Goal: Task Accomplishment & Management: Complete application form

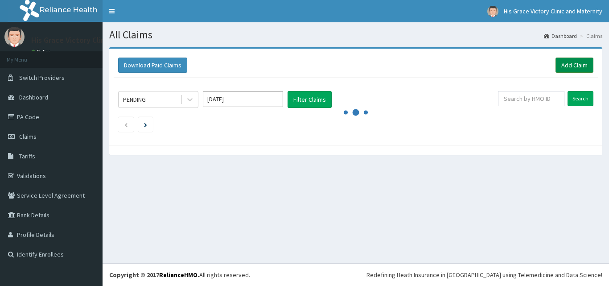
click at [569, 66] on link "Add Claim" at bounding box center [574, 64] width 38 height 15
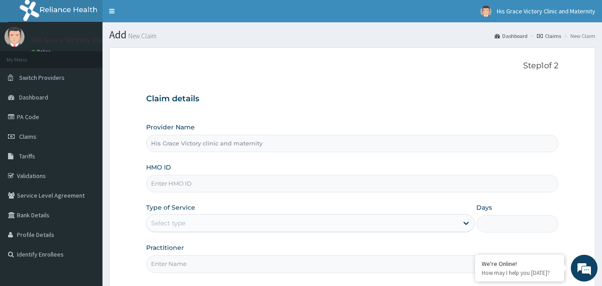
click at [250, 124] on div "Provider Name His Grace Victory clinic and maternity" at bounding box center [352, 137] width 413 height 29
click at [200, 137] on input "His Grace Victory clinic and maternity" at bounding box center [352, 143] width 413 height 17
click at [197, 159] on div "Provider Name His Grace Victory clinic and maternity HMO ID Type of Service Sel…" at bounding box center [352, 198] width 413 height 150
click at [197, 170] on div "HMO ID" at bounding box center [352, 177] width 413 height 29
drag, startPoint x: 436, startPoint y: 95, endPoint x: 343, endPoint y: 127, distance: 97.9
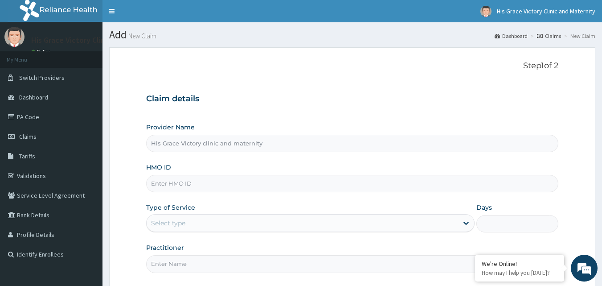
click at [343, 127] on div "Provider Name His Grace Victory clinic and maternity" at bounding box center [352, 137] width 413 height 29
click at [245, 122] on div "Claim details Provider Name His Grace Victory clinic and maternity HMO ID Type …" at bounding box center [352, 178] width 413 height 187
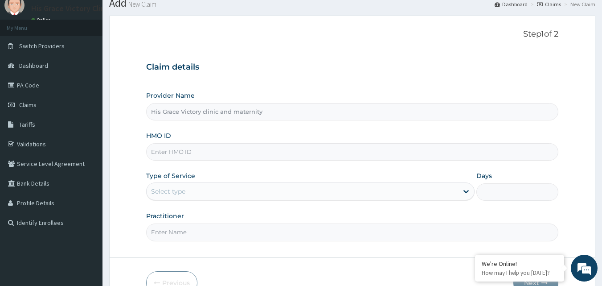
scroll to position [45, 0]
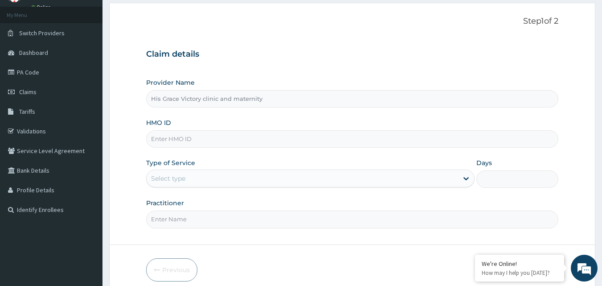
click at [222, 142] on input "HMO ID" at bounding box center [352, 138] width 413 height 17
click at [223, 146] on input "HMO ID" at bounding box center [352, 138] width 413 height 17
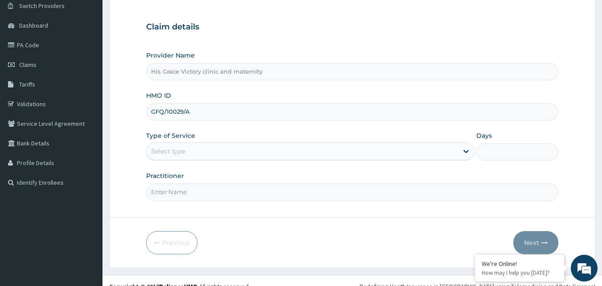
scroll to position [83, 0]
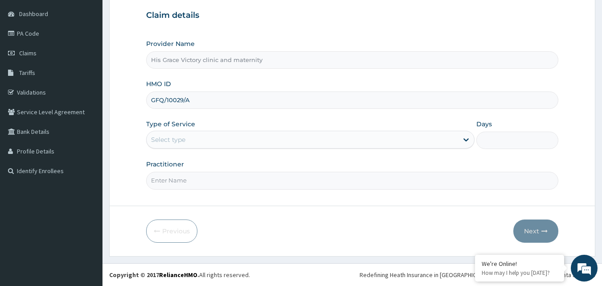
type input "GFQ/10029/A"
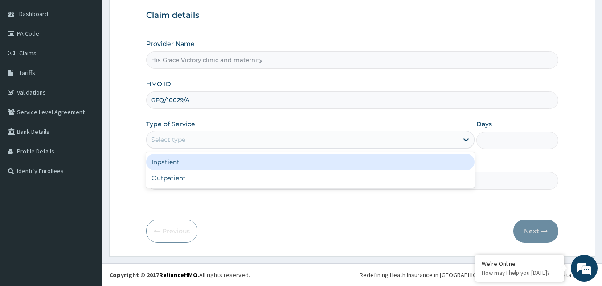
click at [274, 140] on div "Select type" at bounding box center [302, 139] width 311 height 14
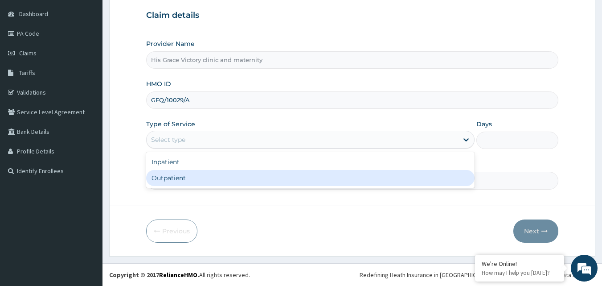
click at [262, 176] on div "Outpatient" at bounding box center [310, 178] width 328 height 16
type input "1"
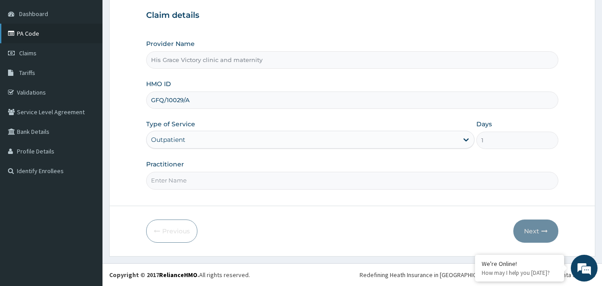
click at [32, 34] on link "PA Code" at bounding box center [51, 34] width 102 height 20
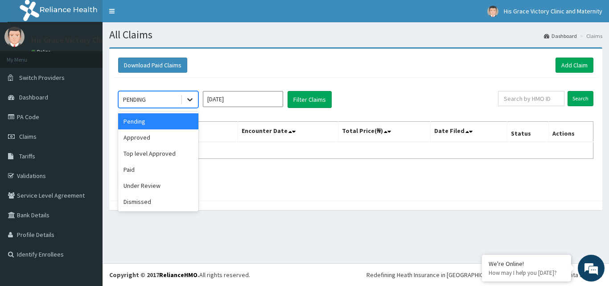
click at [184, 99] on div at bounding box center [190, 99] width 16 height 16
click at [162, 140] on div "Approved" at bounding box center [158, 137] width 80 height 16
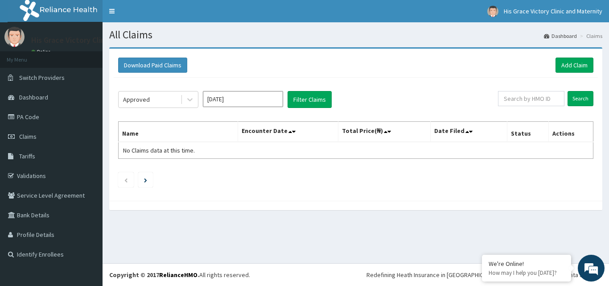
click at [364, 74] on div "Download Paid Claims Add Claim" at bounding box center [356, 65] width 484 height 25
click at [585, 66] on link "Add Claim" at bounding box center [574, 64] width 38 height 15
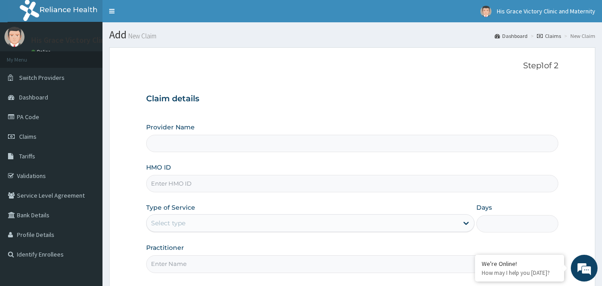
scroll to position [45, 0]
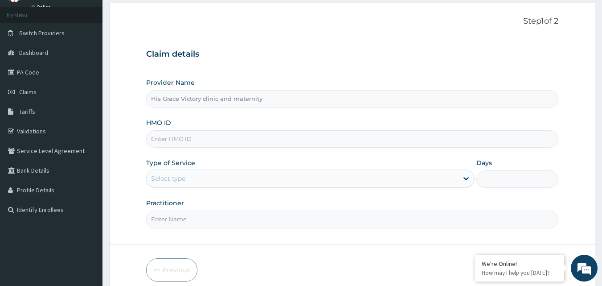
type input "His Grace Victory clinic and maternity"
click at [253, 139] on input "HMO ID" at bounding box center [352, 138] width 413 height 17
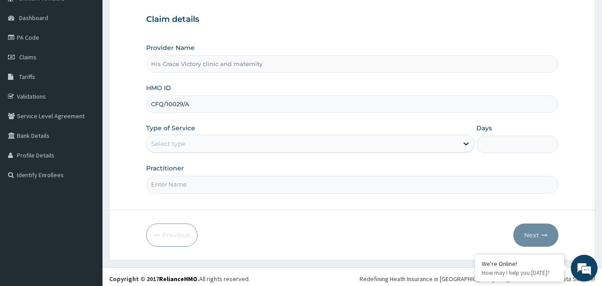
scroll to position [83, 0]
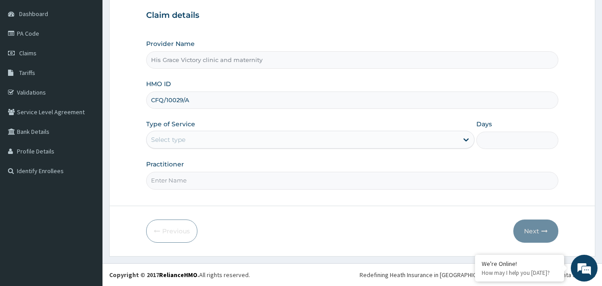
type input "CFQ/10029/A"
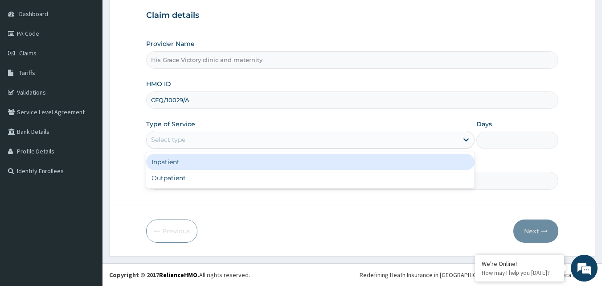
click at [206, 137] on div "Select type" at bounding box center [302, 139] width 311 height 14
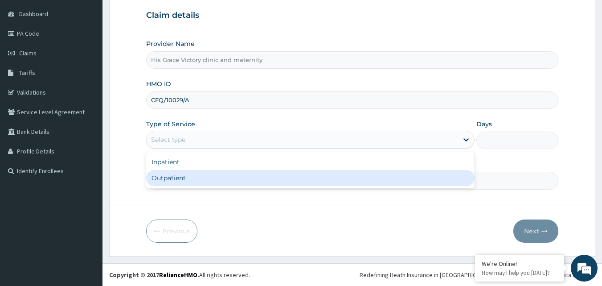
click at [184, 181] on div "Outpatient" at bounding box center [310, 178] width 328 height 16
type input "1"
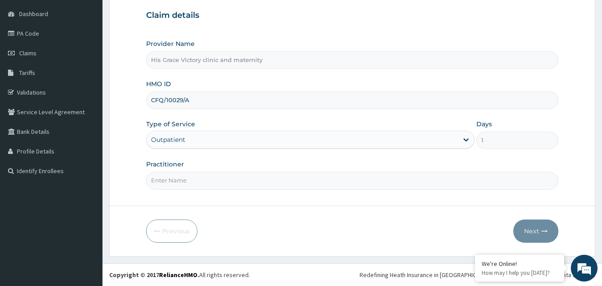
click at [204, 180] on input "Practitioner" at bounding box center [352, 180] width 413 height 17
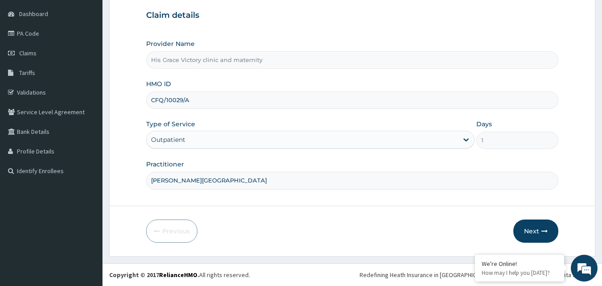
click at [162, 179] on input "DR. Idowu" at bounding box center [352, 180] width 413 height 17
type input "DR. Ayoola Idowu"
click at [197, 195] on form "Step 1 of 2 Claim details Provider Name His Grace Victory clinic and maternity …" at bounding box center [352, 110] width 486 height 292
click at [327, 202] on form "Step 1 of 2 Claim details Provider Name His Grace Victory clinic and maternity …" at bounding box center [352, 110] width 486 height 292
click at [332, 179] on input "DR. Ayoola Idowu" at bounding box center [352, 180] width 413 height 17
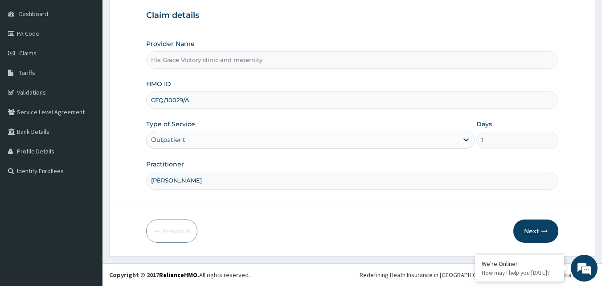
click at [537, 234] on button "Next" at bounding box center [535, 230] width 45 height 23
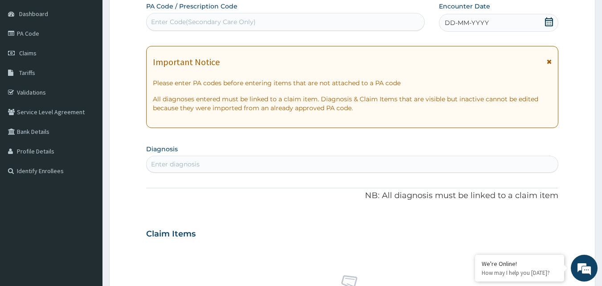
click at [552, 20] on icon at bounding box center [549, 21] width 8 height 9
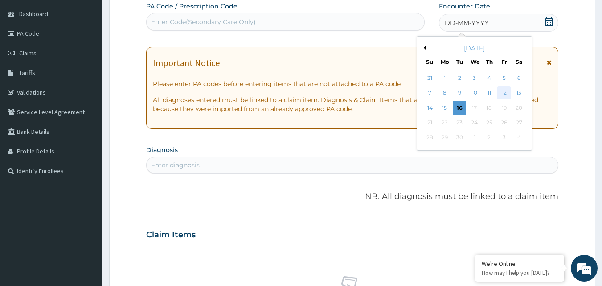
click at [504, 90] on div "12" at bounding box center [503, 92] width 13 height 13
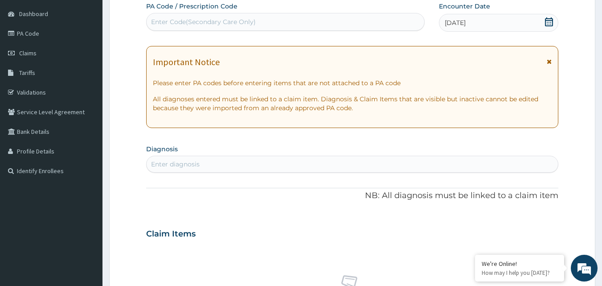
click at [228, 21] on div "Enter Code(Secondary Care Only)" at bounding box center [203, 21] width 105 height 9
type input "PA/EOE6A1"
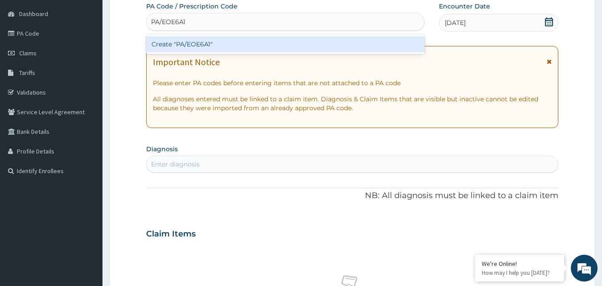
click at [262, 43] on div "Create "PA/EOE6A1"" at bounding box center [285, 44] width 279 height 16
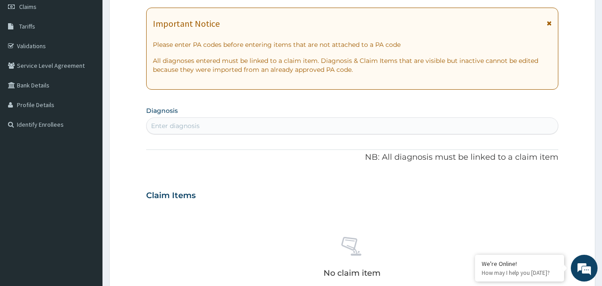
scroll to position [134, 0]
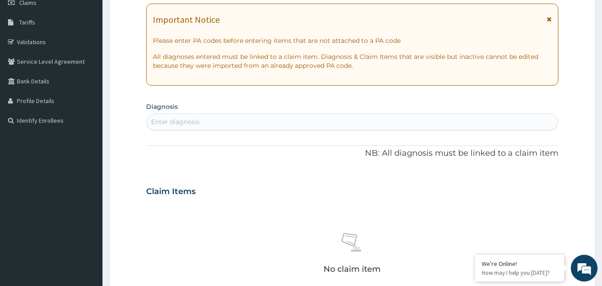
click at [187, 115] on div "Enter diagnosis" at bounding box center [353, 122] width 412 height 14
type input "Bronch"
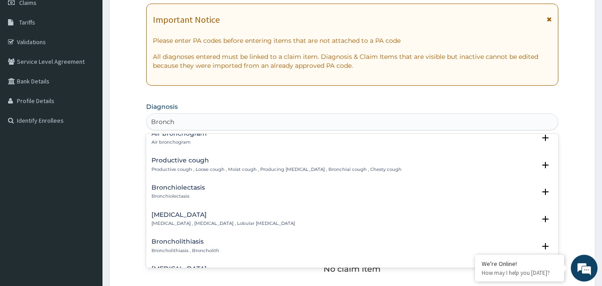
scroll to position [267, 0]
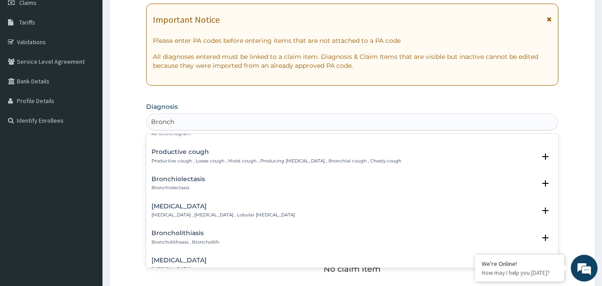
click at [234, 217] on p "Bronchopneumonia , Bronchial pneumonia , Lobular pneumonia" at bounding box center [222, 215] width 143 height 6
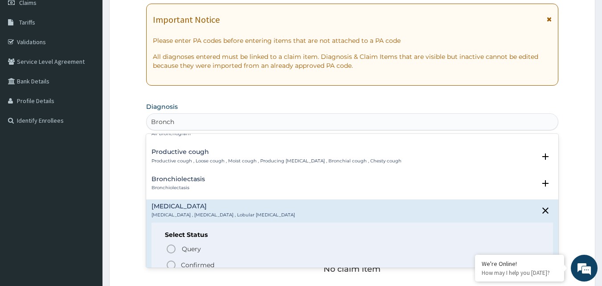
click at [173, 266] on icon "status option filled" at bounding box center [171, 264] width 11 height 11
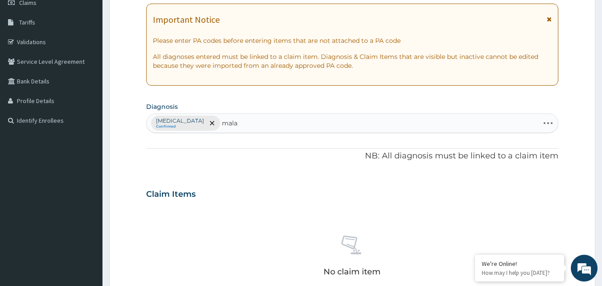
type input "malar"
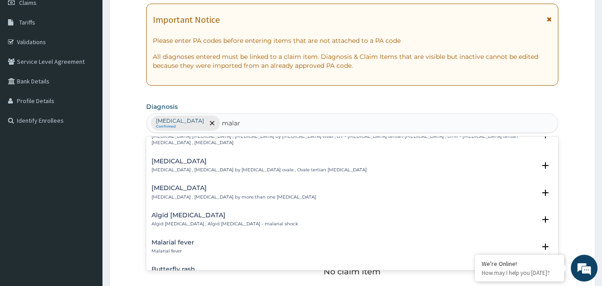
scroll to position [89, 0]
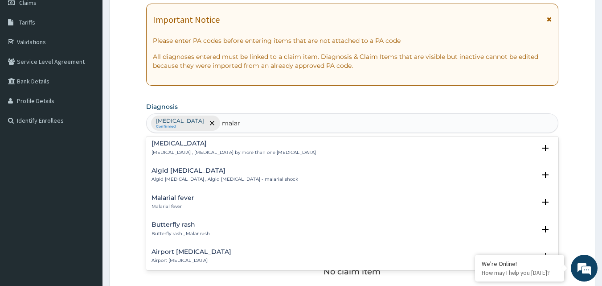
click at [195, 194] on div "Malarial fever Malarial fever" at bounding box center [352, 202] width 402 height 16
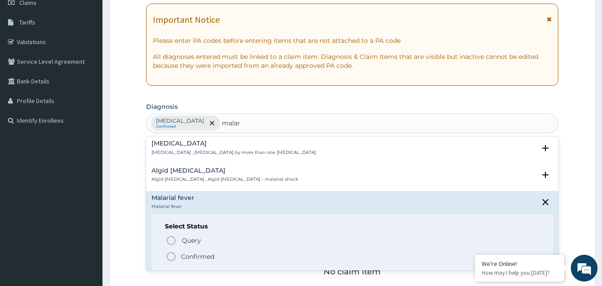
click at [171, 251] on icon "status option filled" at bounding box center [171, 256] width 11 height 11
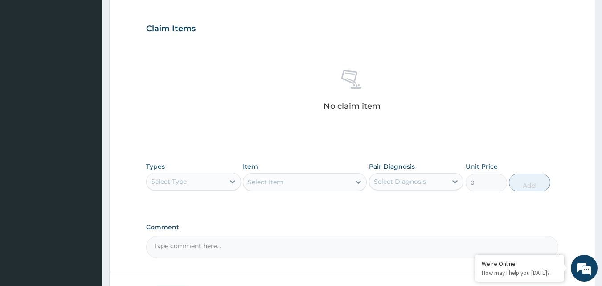
scroll to position [312, 0]
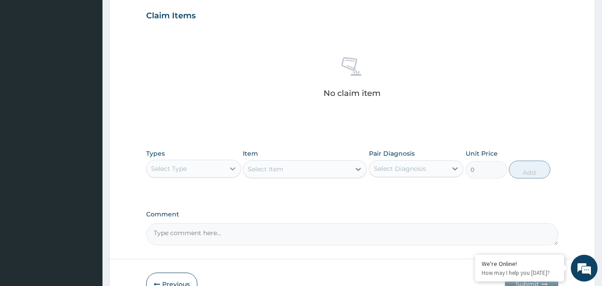
click at [233, 169] on icon at bounding box center [232, 168] width 9 height 9
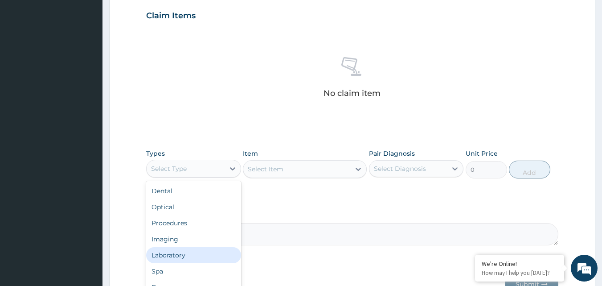
click at [192, 250] on div "Laboratory" at bounding box center [193, 255] width 95 height 16
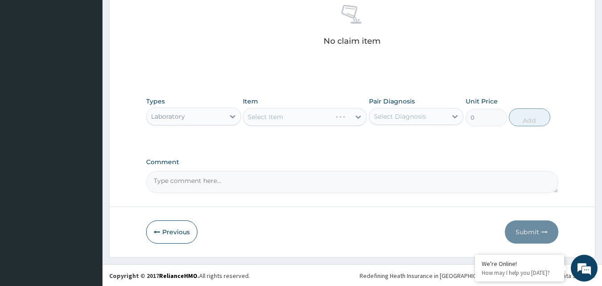
scroll to position [365, 0]
click at [358, 115] on icon at bounding box center [358, 115] width 9 height 9
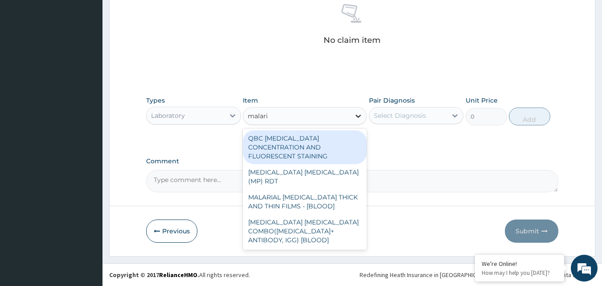
type input "malaria"
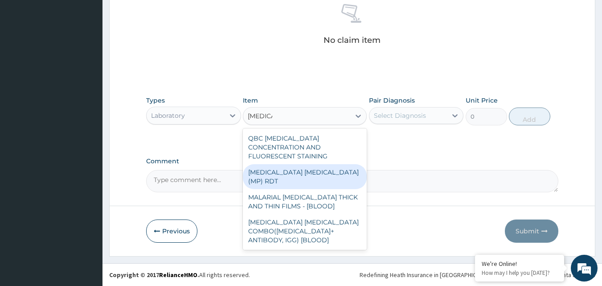
click at [319, 166] on div "MALARIA PARASITE (MP) RDT" at bounding box center [305, 176] width 124 height 25
type input "1612.5"
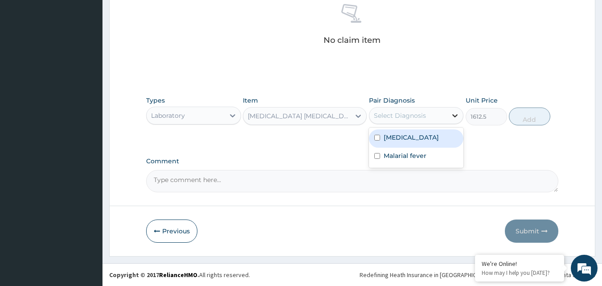
click at [453, 113] on icon at bounding box center [454, 115] width 9 height 9
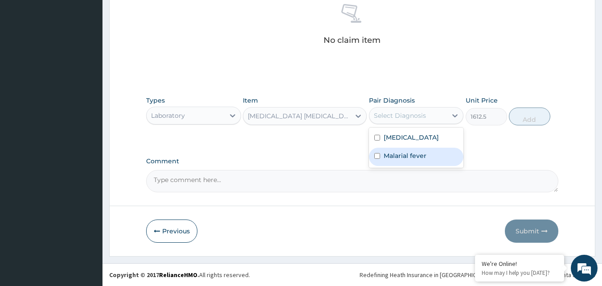
click at [398, 156] on label "Malarial fever" at bounding box center [405, 155] width 43 height 9
checkbox input "true"
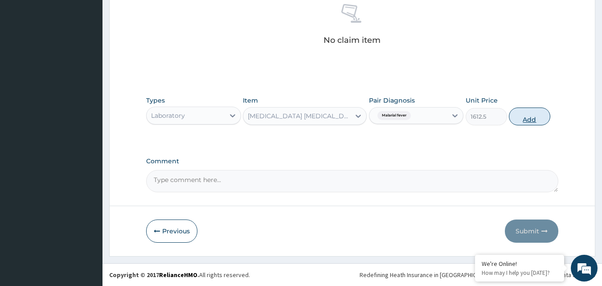
click at [535, 121] on button "Add" at bounding box center [529, 116] width 41 height 18
type input "0"
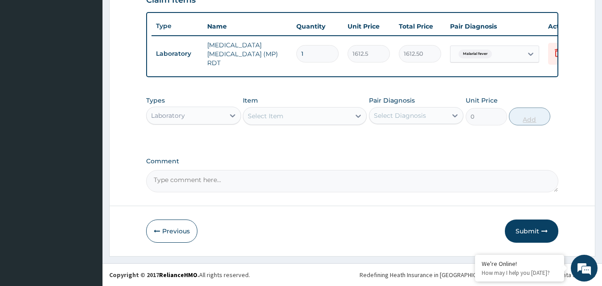
scroll to position [329, 0]
click at [356, 116] on icon at bounding box center [358, 115] width 9 height 9
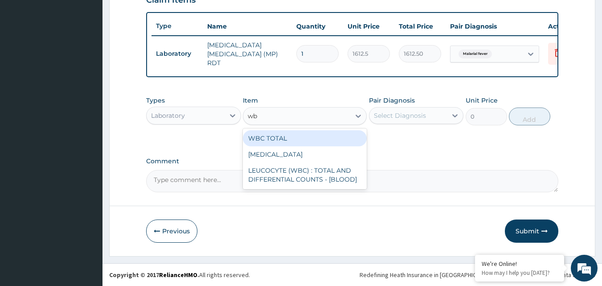
type input "wbc"
click at [308, 137] on div "WBC TOTAL" at bounding box center [305, 138] width 124 height 16
type input "3225"
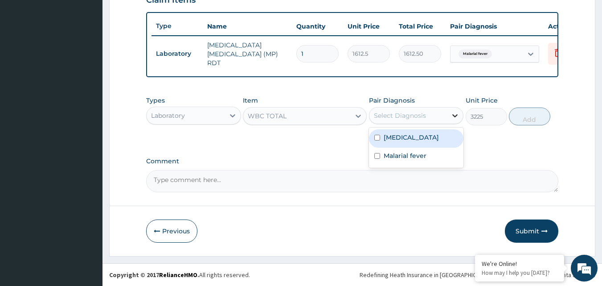
click at [458, 116] on icon at bounding box center [454, 115] width 9 height 9
drag, startPoint x: 418, startPoint y: 128, endPoint x: 427, endPoint y: 142, distance: 16.4
click at [413, 131] on div "Bronchopneumonia" at bounding box center [416, 138] width 95 height 18
click at [438, 115] on div "Select Diagnosis" at bounding box center [416, 115] width 95 height 17
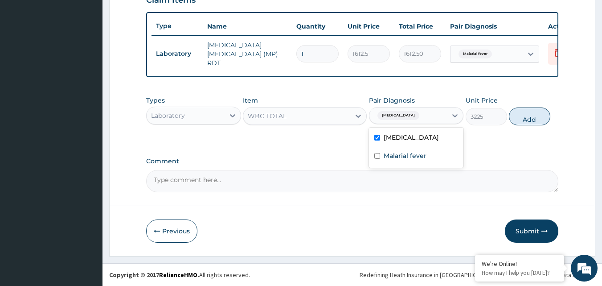
click at [429, 115] on div "Bronchopneumonia" at bounding box center [408, 115] width 78 height 15
click at [411, 160] on div "Malarial fever" at bounding box center [416, 156] width 95 height 18
checkbox input "true"
click at [534, 113] on button "Add" at bounding box center [529, 116] width 41 height 18
type input "0"
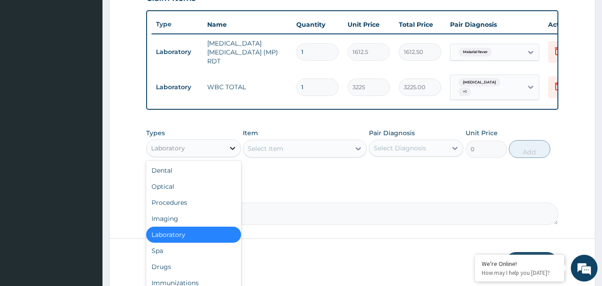
click at [233, 151] on icon at bounding box center [232, 147] width 9 height 9
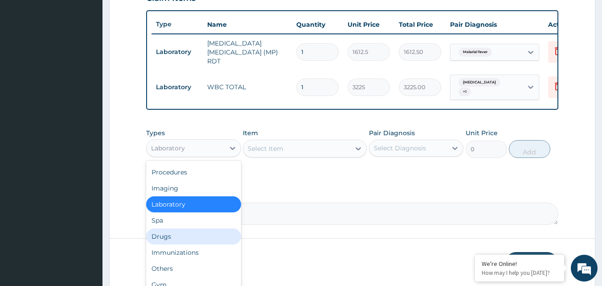
click at [174, 231] on div "Drugs" at bounding box center [193, 236] width 95 height 16
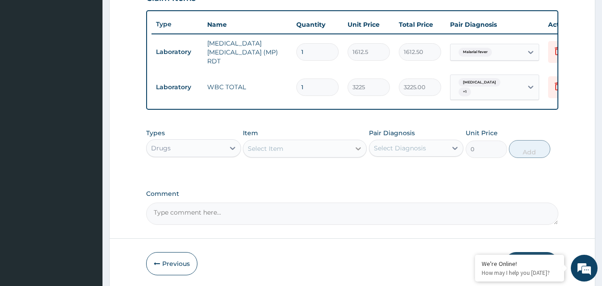
click at [359, 150] on icon at bounding box center [358, 148] width 9 height 9
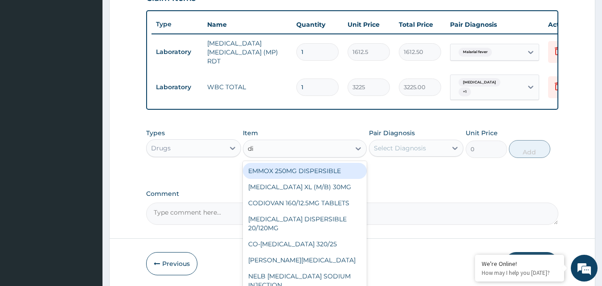
type input "dic"
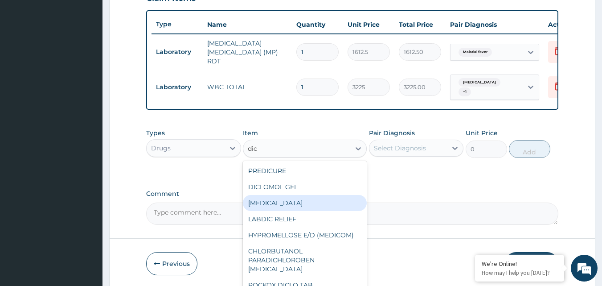
drag, startPoint x: 286, startPoint y: 207, endPoint x: 285, endPoint y: 203, distance: 4.5
click at [286, 207] on div "DICLOFENAC" at bounding box center [305, 203] width 124 height 16
type input "632.5"
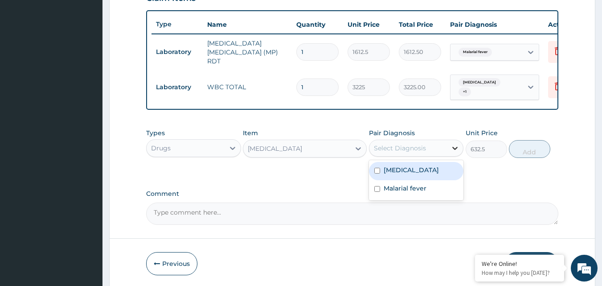
click at [456, 149] on icon at bounding box center [454, 147] width 9 height 9
click at [409, 174] on label "Bronchopneumonia" at bounding box center [411, 169] width 55 height 9
checkbox input "true"
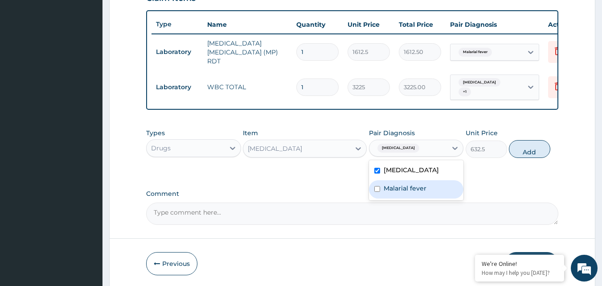
click at [405, 189] on label "Malarial fever" at bounding box center [405, 188] width 43 height 9
checkbox input "true"
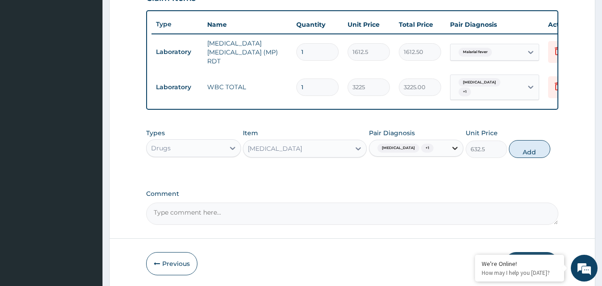
click at [457, 152] on icon at bounding box center [454, 147] width 9 height 9
click at [530, 150] on button "Add" at bounding box center [529, 149] width 41 height 18
type input "0"
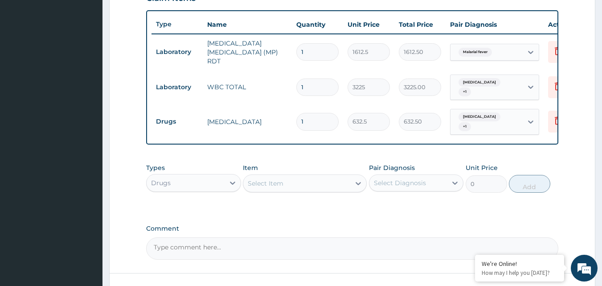
type input "18"
type input "11385.00"
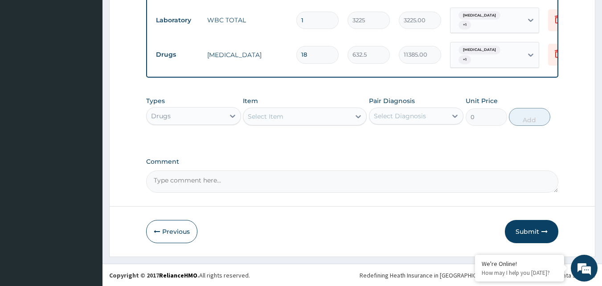
scroll to position [398, 0]
type input "18"
click at [236, 115] on icon at bounding box center [232, 115] width 9 height 9
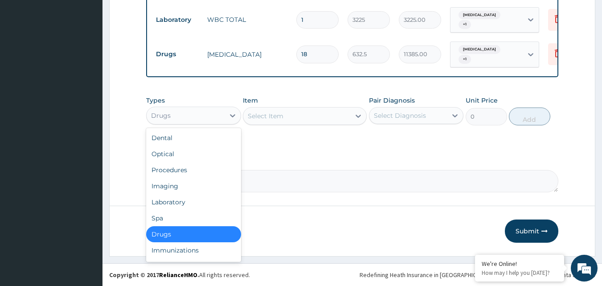
click at [198, 236] on div "Drugs" at bounding box center [193, 234] width 95 height 16
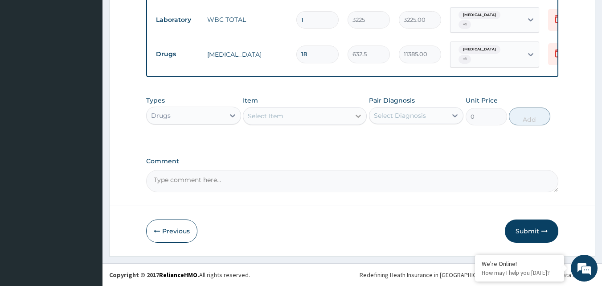
click at [357, 116] on icon at bounding box center [358, 116] width 5 height 3
type input "emzol"
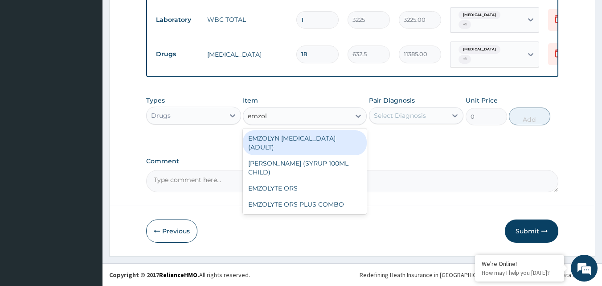
click at [322, 134] on div "EMZOLYN EXPECTORANT (ADULT)" at bounding box center [305, 142] width 124 height 25
type input "1265"
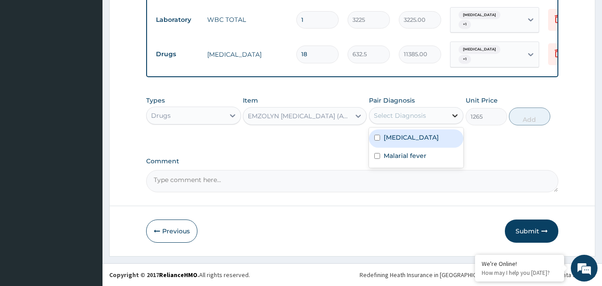
click at [454, 110] on div at bounding box center [455, 115] width 16 height 16
click at [438, 139] on label "Bronchopneumonia" at bounding box center [411, 137] width 55 height 9
checkbox input "true"
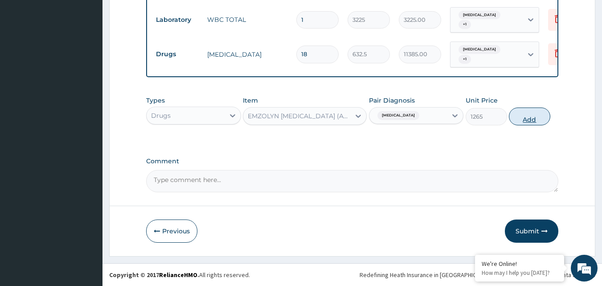
click at [531, 116] on button "Add" at bounding box center [529, 116] width 41 height 18
type input "0"
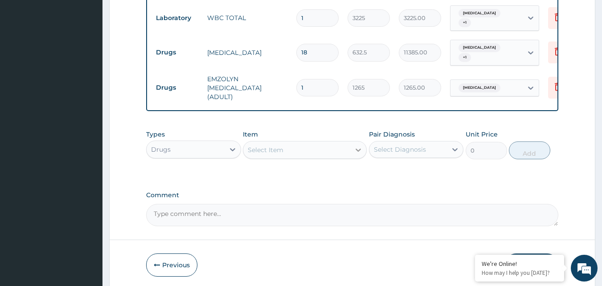
click at [307, 144] on div "Select Item" at bounding box center [296, 150] width 107 height 14
click at [356, 145] on icon at bounding box center [358, 149] width 9 height 9
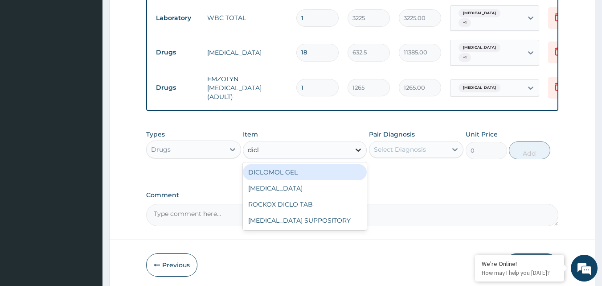
type input "diclo"
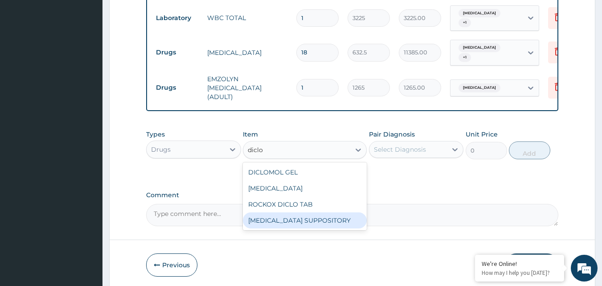
click at [314, 224] on div "DICLOFENAC SUPPOSITORY" at bounding box center [305, 220] width 124 height 16
type input "126.5"
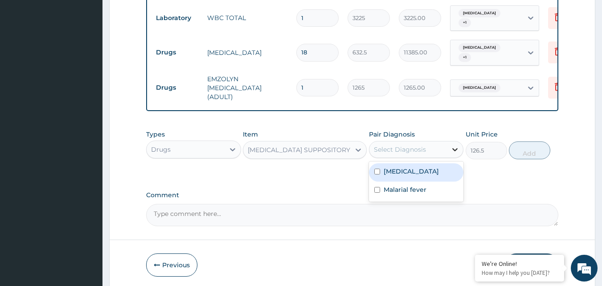
click at [452, 147] on icon at bounding box center [454, 149] width 9 height 9
click at [434, 167] on label "Bronchopneumonia" at bounding box center [411, 171] width 55 height 9
checkbox input "true"
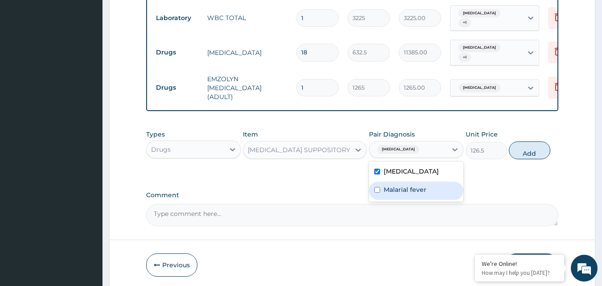
click at [421, 186] on label "Malarial fever" at bounding box center [405, 189] width 43 height 9
checkbox input "true"
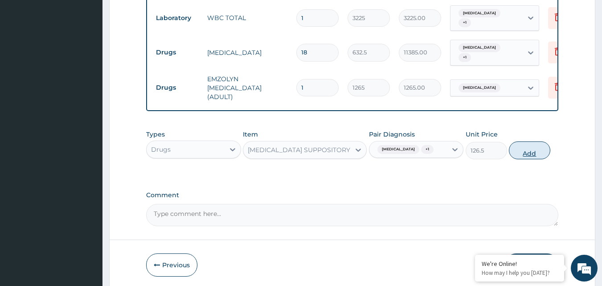
click at [532, 149] on button "Add" at bounding box center [529, 150] width 41 height 18
type input "0"
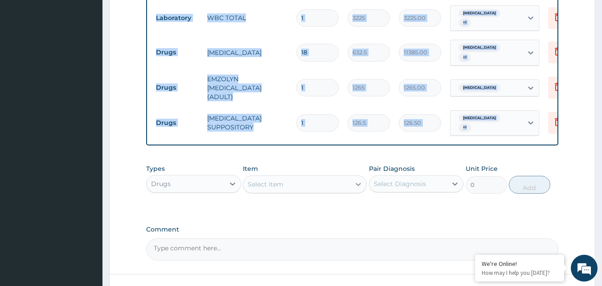
click at [360, 183] on icon at bounding box center [358, 184] width 5 height 3
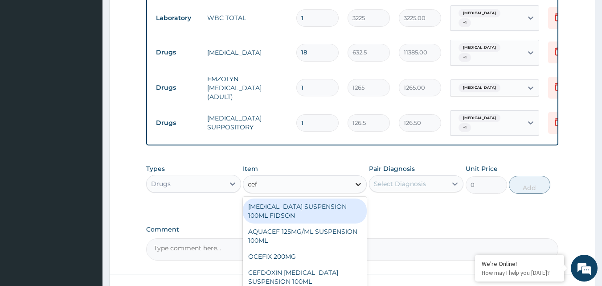
type input "cefu"
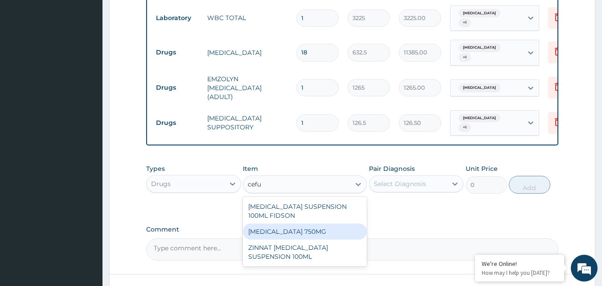
click at [317, 227] on div "CEFUROXIME 750MG" at bounding box center [305, 231] width 124 height 16
type input "1897.5"
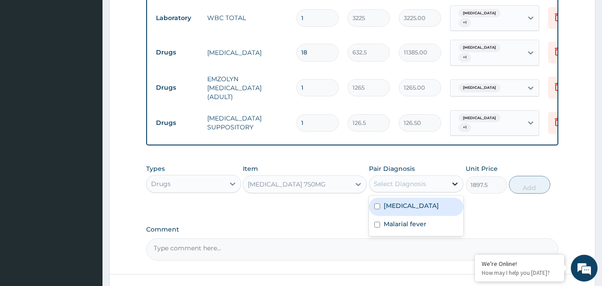
click at [454, 180] on icon at bounding box center [454, 183] width 9 height 9
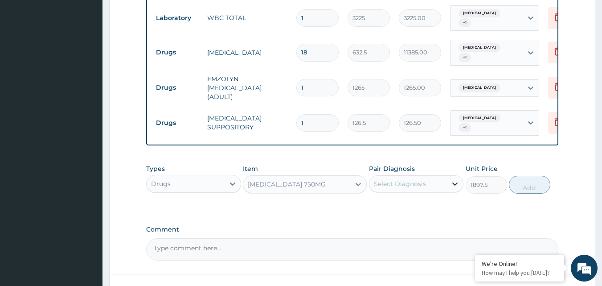
click at [454, 182] on icon at bounding box center [455, 183] width 5 height 3
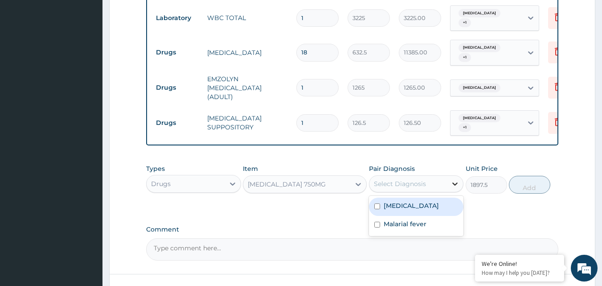
click at [453, 182] on icon at bounding box center [454, 183] width 9 height 9
click at [426, 210] on div "Bronchopneumonia" at bounding box center [416, 206] width 95 height 18
checkbox input "true"
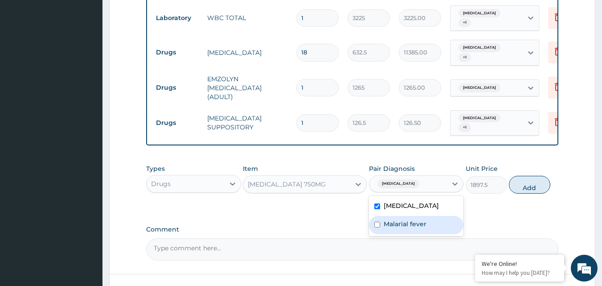
click at [396, 226] on div "Malarial fever" at bounding box center [416, 225] width 95 height 18
checkbox input "true"
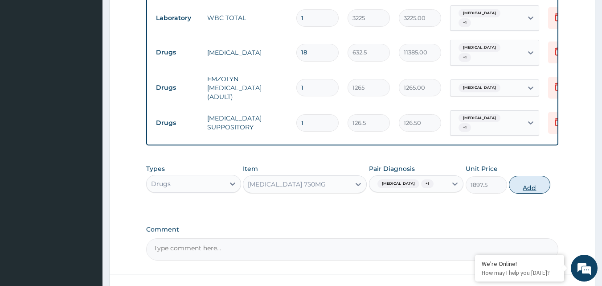
click at [534, 187] on button "Add" at bounding box center [529, 185] width 41 height 18
type input "0"
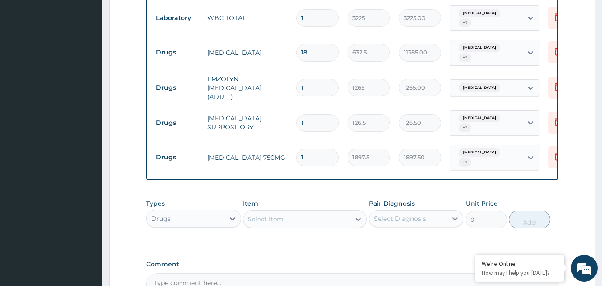
click at [307, 151] on input "1" at bounding box center [317, 156] width 42 height 17
type input "10"
type input "18975.00"
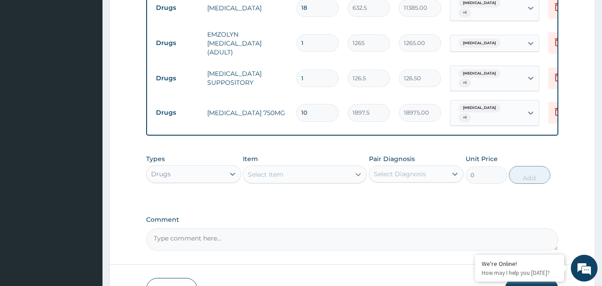
type input "10"
click at [359, 173] on icon at bounding box center [358, 174] width 9 height 9
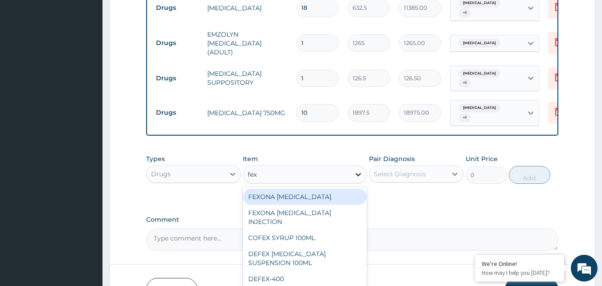
type input "fexo"
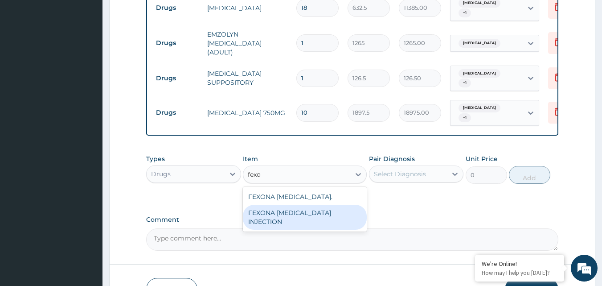
click at [341, 209] on div "FEXONA ARTESUNATE INJECTION" at bounding box center [305, 217] width 124 height 25
type input "1644.5"
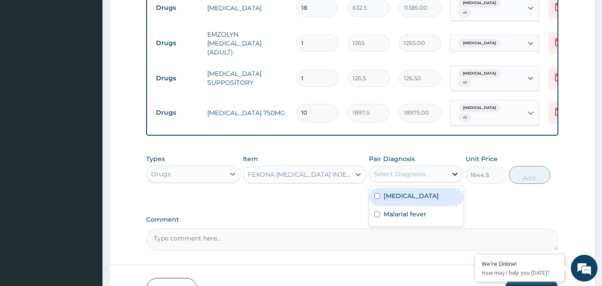
click at [452, 169] on icon at bounding box center [454, 173] width 9 height 9
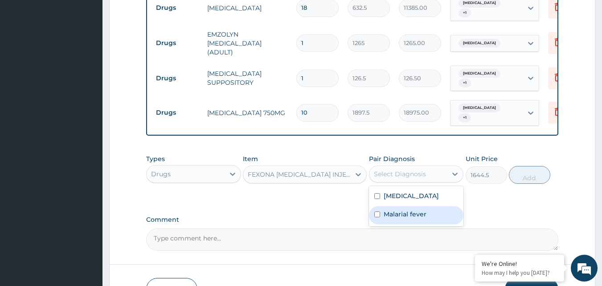
click at [413, 215] on div "Malarial fever" at bounding box center [416, 215] width 95 height 18
checkbox input "true"
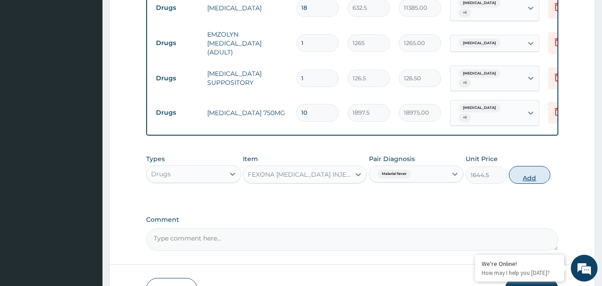
click at [524, 172] on button "Add" at bounding box center [529, 175] width 41 height 18
type input "0"
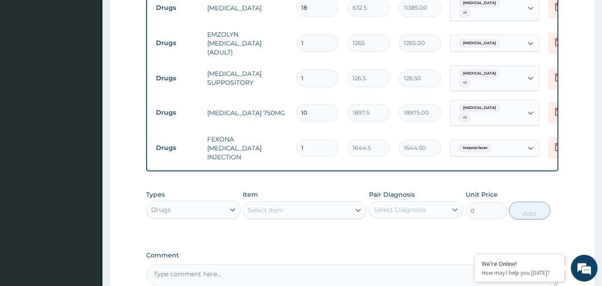
type input "0.00"
type input "6"
type input "9867.00"
type input "6"
drag, startPoint x: 230, startPoint y: 203, endPoint x: 226, endPoint y: 205, distance: 5.2
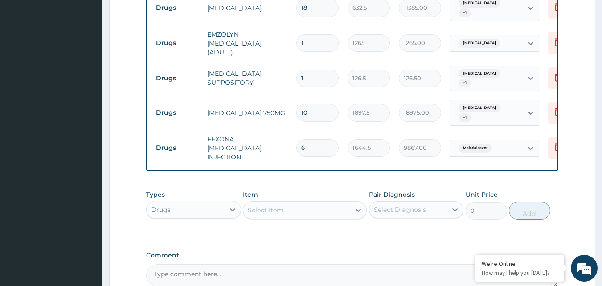
click at [230, 205] on icon at bounding box center [232, 209] width 9 height 9
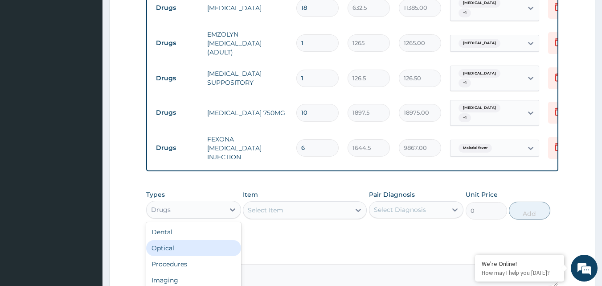
scroll to position [30, 0]
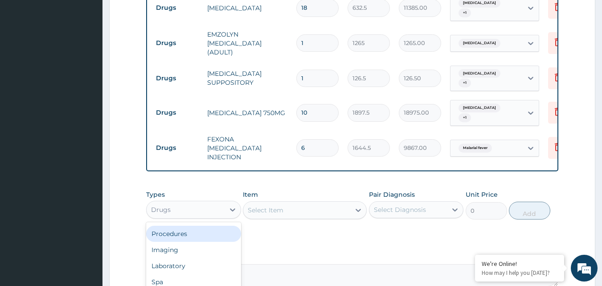
click at [198, 228] on div "Procedures" at bounding box center [193, 233] width 95 height 16
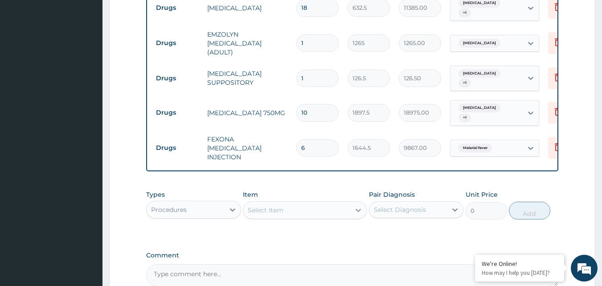
click at [358, 205] on icon at bounding box center [358, 209] width 9 height 9
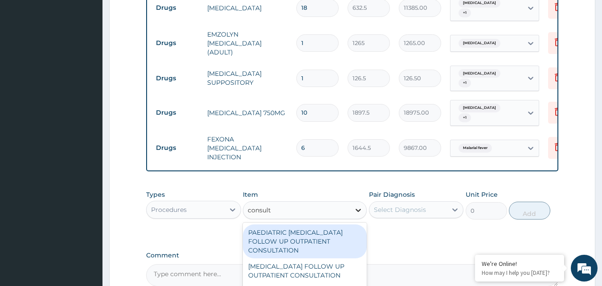
type input "consulta"
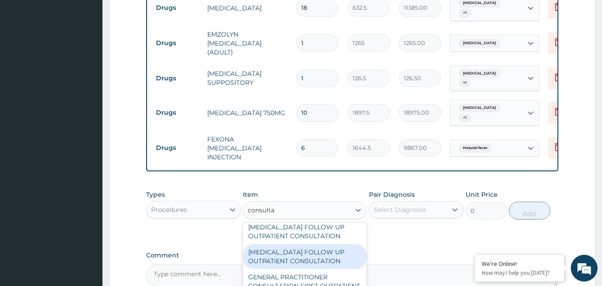
scroll to position [134, 0]
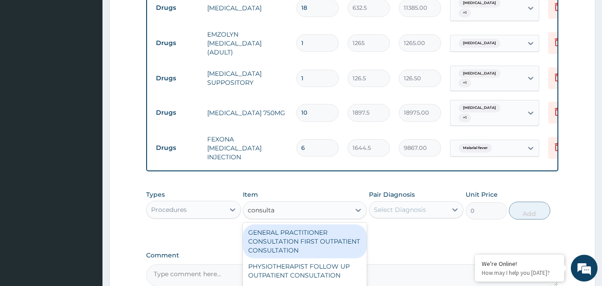
click at [330, 236] on div "GENERAL PRACTITIONER CONSULTATION FIRST OUTPATIENT CONSULTATION" at bounding box center [305, 241] width 124 height 34
type input "3547.5"
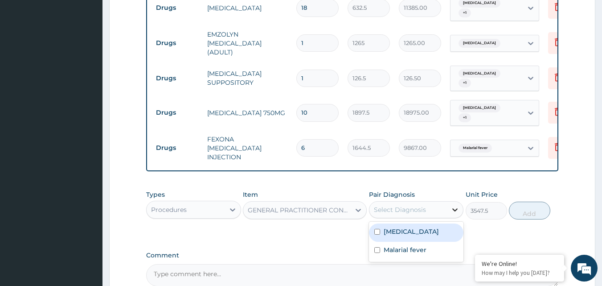
click at [456, 205] on icon at bounding box center [454, 209] width 9 height 9
click at [426, 242] on div "Malarial fever" at bounding box center [416, 250] width 95 height 18
click at [421, 227] on label "Bronchopneumonia" at bounding box center [411, 231] width 55 height 9
click at [380, 229] on input "checkbox" at bounding box center [377, 232] width 6 height 6
click at [397, 223] on div "Bronchopneumonia" at bounding box center [416, 232] width 95 height 18
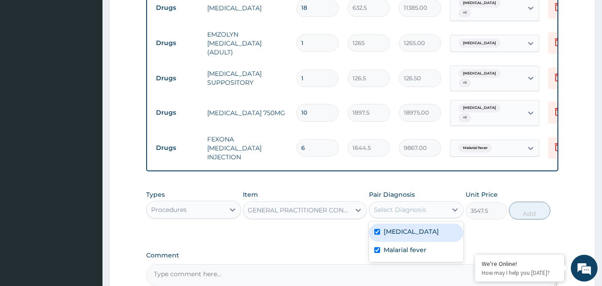
click at [390, 227] on label "Bronchopneumonia" at bounding box center [411, 231] width 55 height 9
click at [385, 227] on label "Bronchopneumonia" at bounding box center [411, 231] width 55 height 9
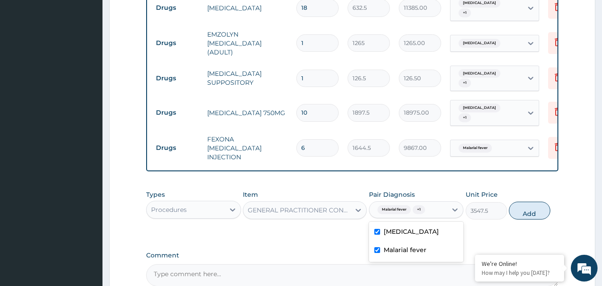
checkbox input "true"
click at [532, 206] on button "Add" at bounding box center [529, 210] width 41 height 18
type input "0"
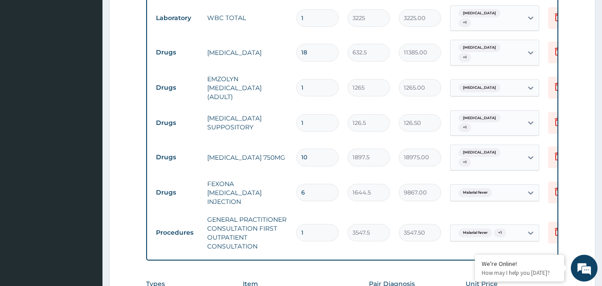
scroll to position [443, 0]
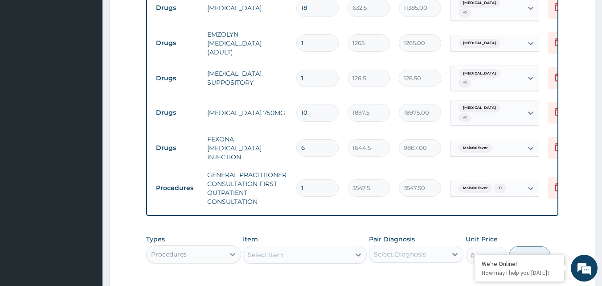
click at [316, 70] on input "1" at bounding box center [317, 78] width 42 height 17
type input "0.00"
type input "1"
type input "126.50"
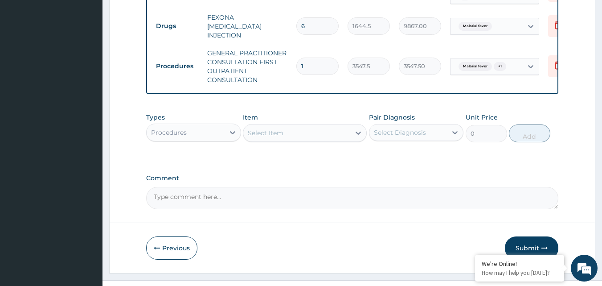
scroll to position [573, 0]
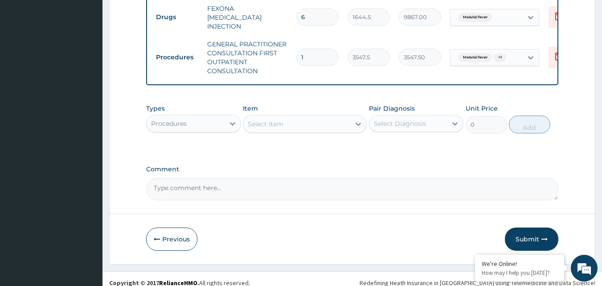
click at [182, 181] on textarea "Comment" at bounding box center [352, 189] width 413 height 22
type textarea "awololagabriel@gmail.com"
click at [530, 233] on button "Submit" at bounding box center [531, 238] width 53 height 23
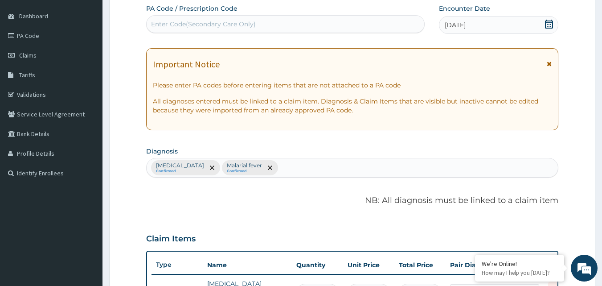
scroll to position [75, 0]
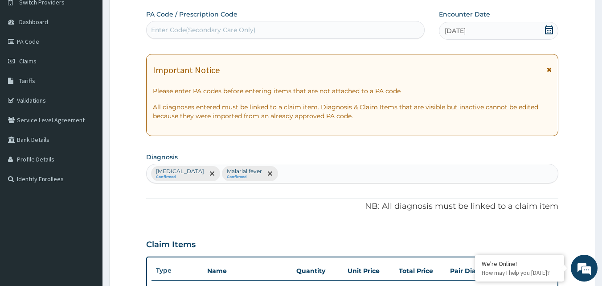
click at [252, 30] on div "Enter Code(Secondary Care Only)" at bounding box center [203, 29] width 105 height 9
click at [242, 26] on div "Enter Code(Secondary Care Only)" at bounding box center [203, 29] width 105 height 9
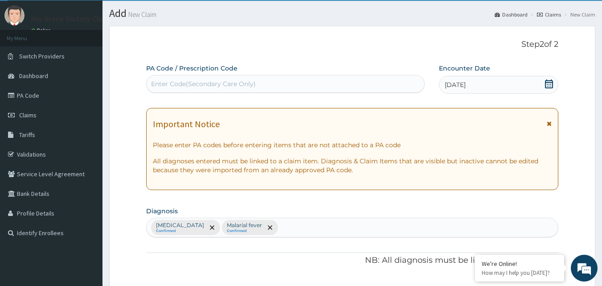
scroll to position [0, 0]
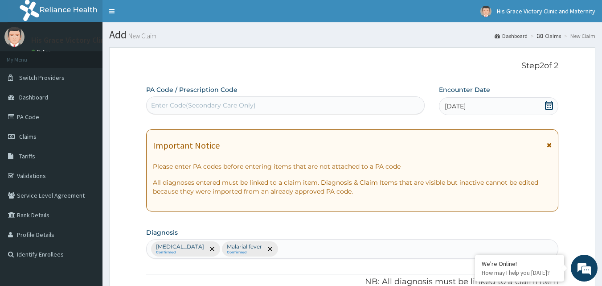
click at [209, 102] on div "Enter Code(Secondary Care Only)" at bounding box center [203, 105] width 105 height 9
click at [254, 102] on div "Enter Code(Secondary Care Only)" at bounding box center [203, 105] width 105 height 9
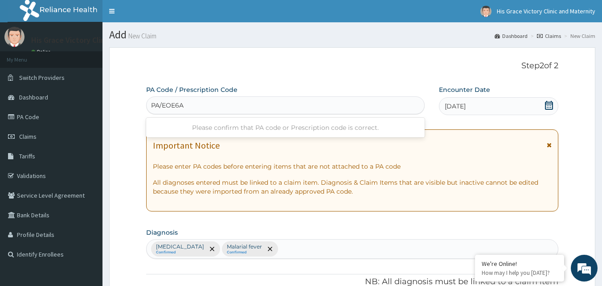
type input "PA/EOE6AI"
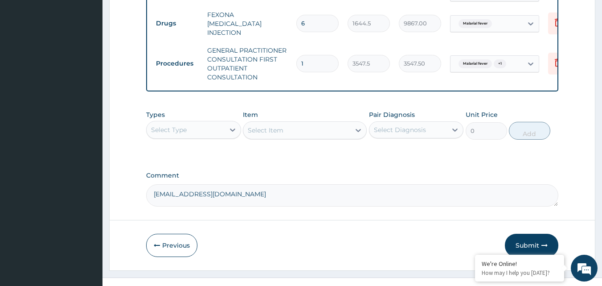
scroll to position [565, 0]
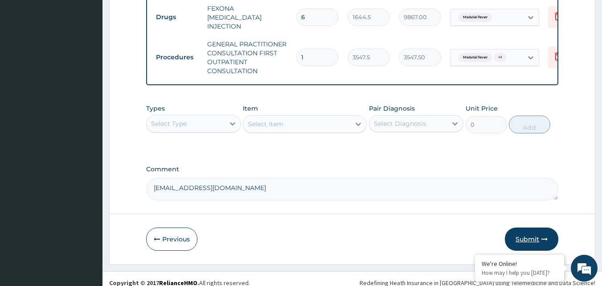
click at [526, 228] on button "Submit" at bounding box center [531, 238] width 53 height 23
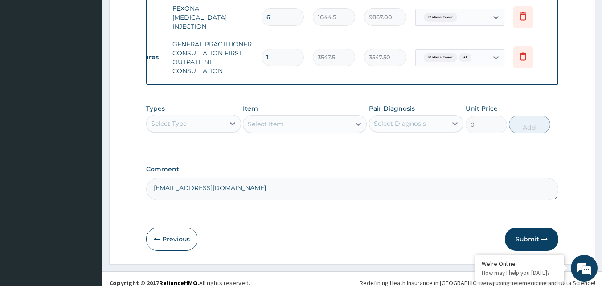
click at [524, 230] on button "Submit" at bounding box center [531, 238] width 53 height 23
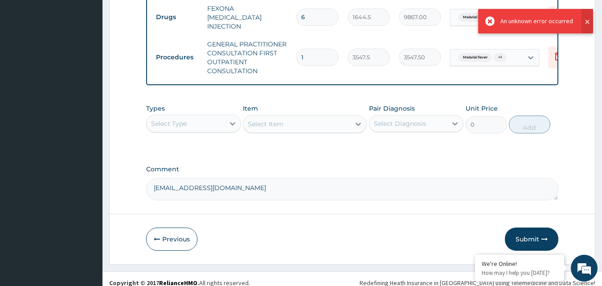
click at [585, 21] on button at bounding box center [587, 21] width 12 height 25
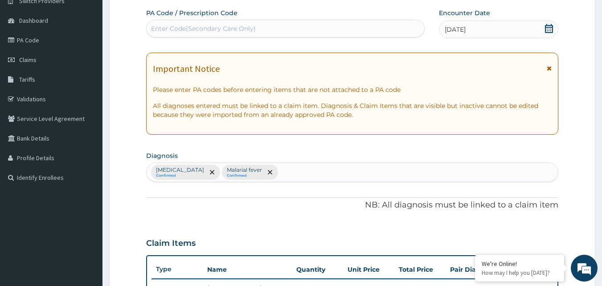
scroll to position [75, 0]
click at [328, 28] on div "Enter Code(Secondary Care Only)" at bounding box center [286, 30] width 278 height 14
click at [266, 33] on div "Enter Code(Secondary Care Only)" at bounding box center [286, 30] width 278 height 14
click at [415, 209] on p "NB: All diagnosis must be linked to a claim item" at bounding box center [352, 207] width 413 height 12
click at [236, 24] on div "Enter Code(Secondary Care Only)" at bounding box center [286, 30] width 278 height 14
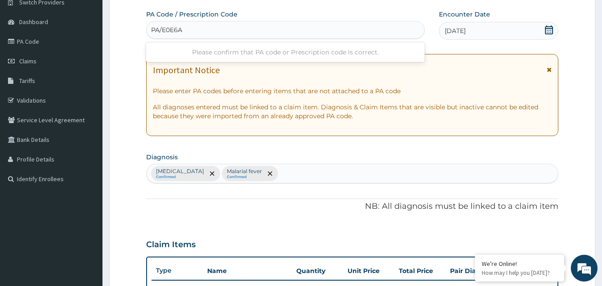
type input "PA/E0E6A1"
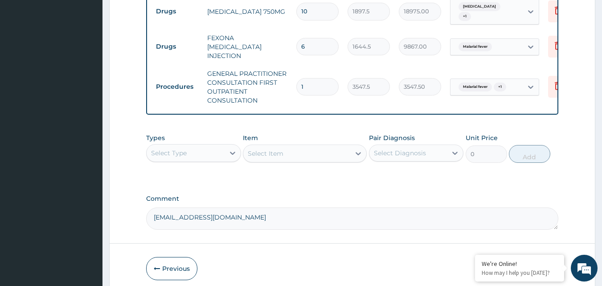
scroll to position [565, 0]
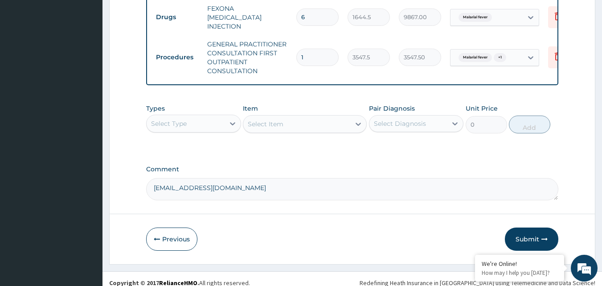
click at [535, 233] on button "Submit" at bounding box center [531, 238] width 53 height 23
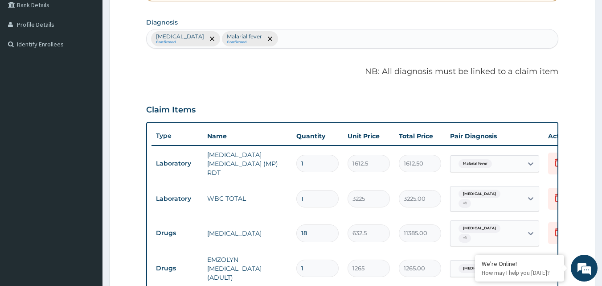
scroll to position [223, 0]
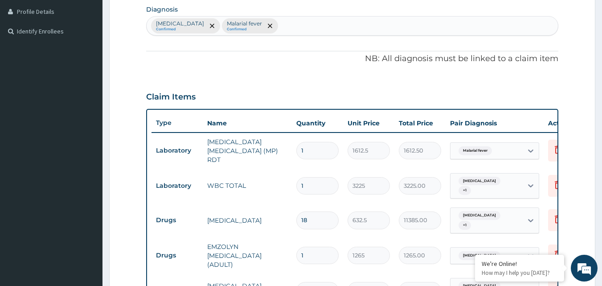
click at [471, 59] on p "NB: All diagnosis must be linked to a claim item" at bounding box center [352, 59] width 413 height 12
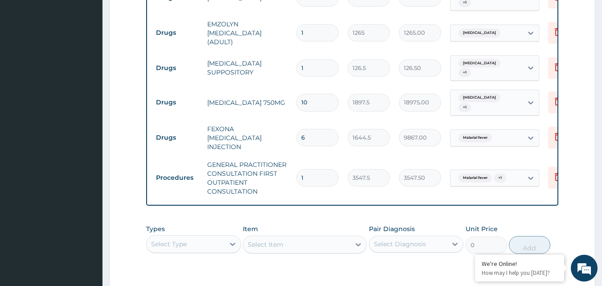
scroll to position [565, 0]
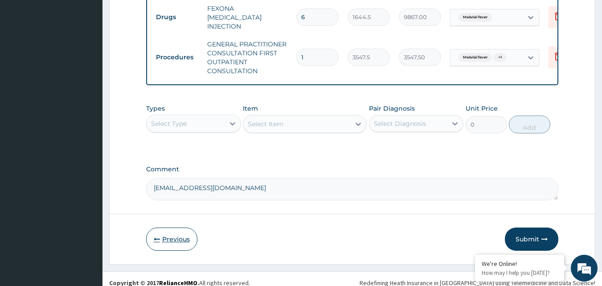
click at [176, 233] on button "Previous" at bounding box center [171, 238] width 51 height 23
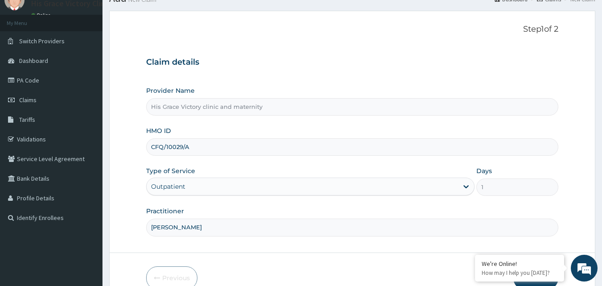
scroll to position [0, 0]
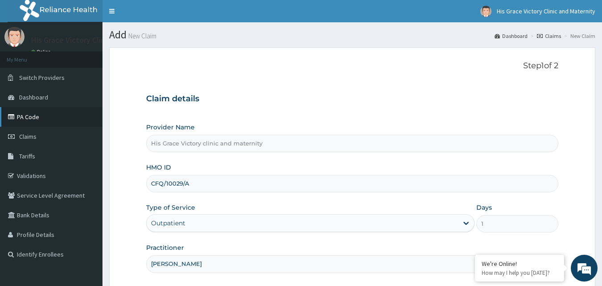
click at [45, 116] on link "PA Code" at bounding box center [51, 117] width 102 height 20
type input "His Grace Victory clinic and maternity"
click at [226, 181] on input "HMO ID" at bounding box center [352, 183] width 413 height 17
type input "GFQ/10029/A"
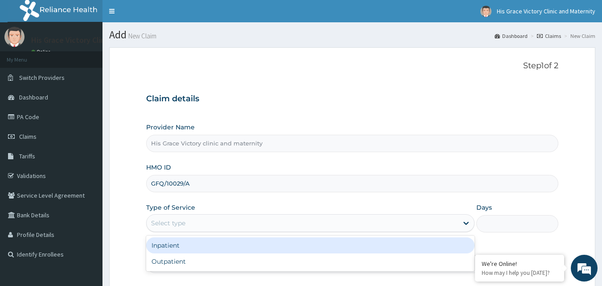
click at [229, 223] on div "Select type" at bounding box center [302, 223] width 311 height 14
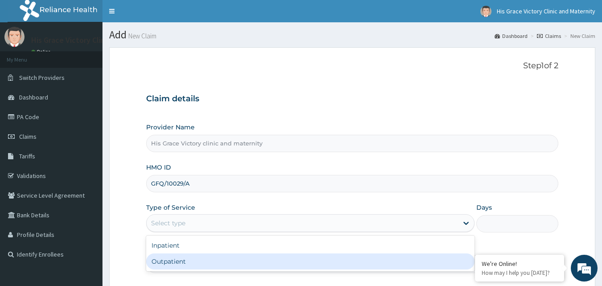
click at [215, 264] on div "Outpatient" at bounding box center [310, 261] width 328 height 16
type input "1"
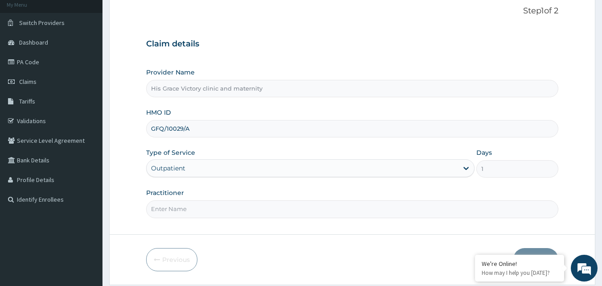
scroll to position [83, 0]
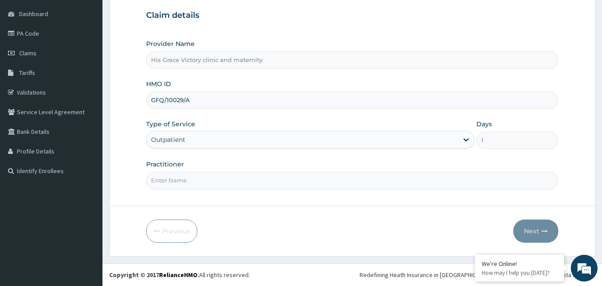
click at [245, 184] on input "Practitioner" at bounding box center [352, 180] width 413 height 17
type input "Dr. Idowu Ayoola"
click at [293, 198] on form "Step 1 of 2 Claim details Provider Name His Grace Victory clinic and maternity …" at bounding box center [352, 110] width 486 height 292
click at [298, 204] on form "Step 1 of 2 Claim details Provider Name His Grace Victory clinic and maternity …" at bounding box center [352, 110] width 486 height 292
click at [550, 233] on button "Next" at bounding box center [535, 230] width 45 height 23
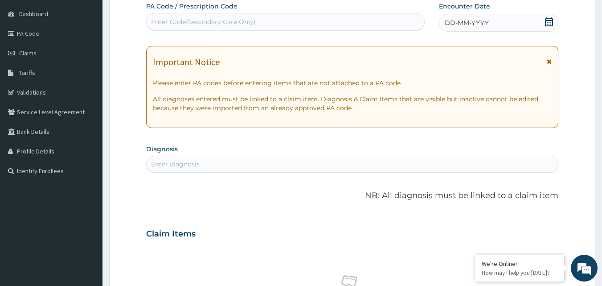
click at [325, 24] on div "Enter Code(Secondary Care Only)" at bounding box center [286, 22] width 278 height 14
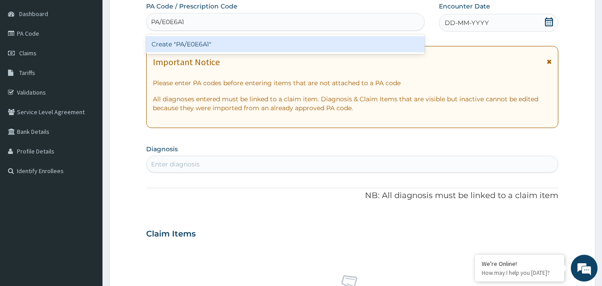
type input "PA/E0E6A1"
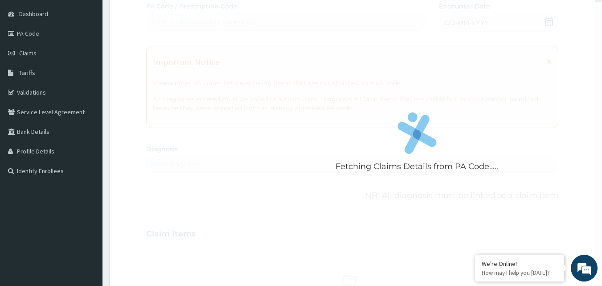
click at [551, 24] on div "Fetching Claims Details from PA Code..... PA Code / Prescription Code Enter Cod…" at bounding box center [352, 232] width 413 height 461
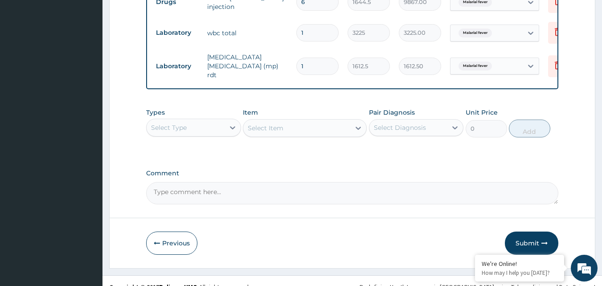
scroll to position [505, 0]
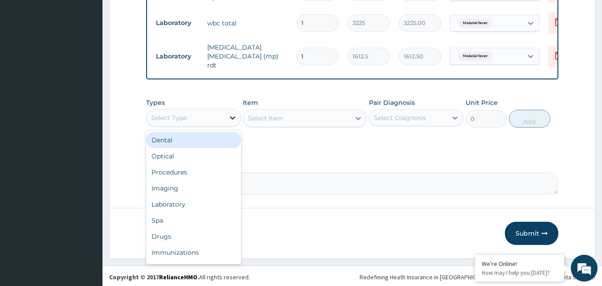
click at [234, 120] on icon at bounding box center [232, 117] width 9 height 9
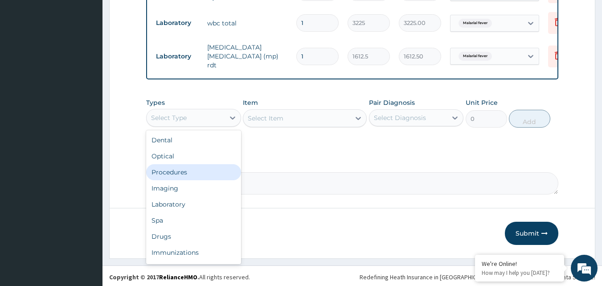
click at [204, 172] on div "Procedures" at bounding box center [193, 172] width 95 height 16
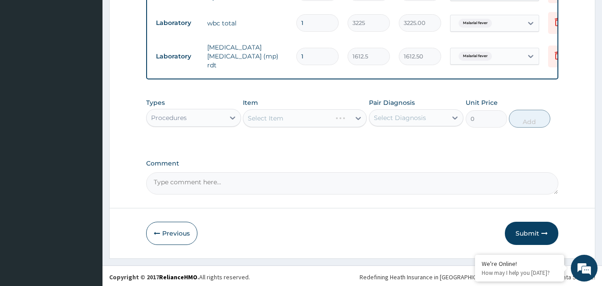
click at [357, 119] on div "Select Item" at bounding box center [305, 118] width 124 height 18
click at [357, 119] on icon at bounding box center [358, 118] width 9 height 9
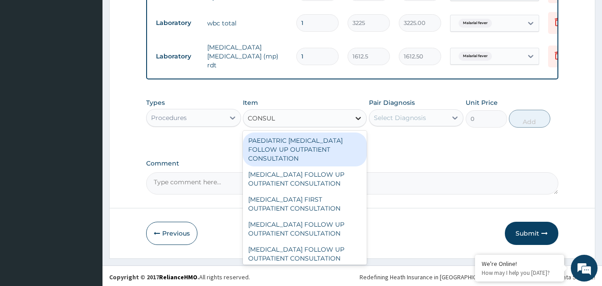
type input "CONSULT"
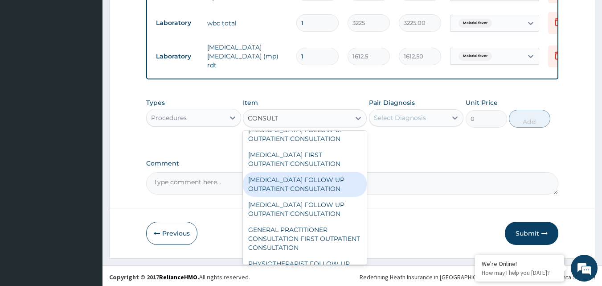
scroll to position [89, 0]
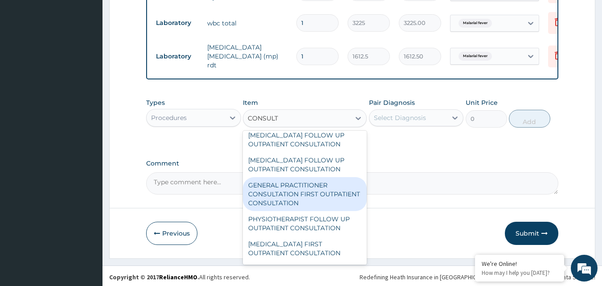
click at [308, 203] on div "GENERAL PRACTITIONER CONSULTATION FIRST OUTPATIENT CONSULTATION" at bounding box center [305, 194] width 124 height 34
type input "3547.5"
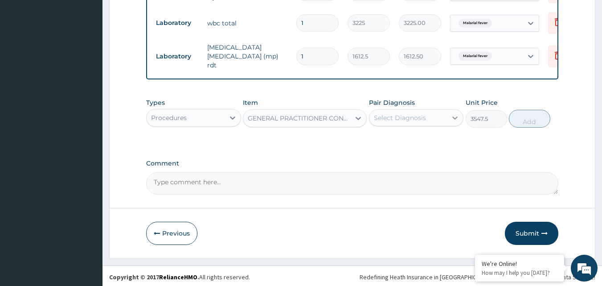
click at [454, 121] on icon at bounding box center [454, 117] width 9 height 9
click at [395, 138] on label "Malarial fever" at bounding box center [405, 139] width 43 height 9
checkbox input "true"
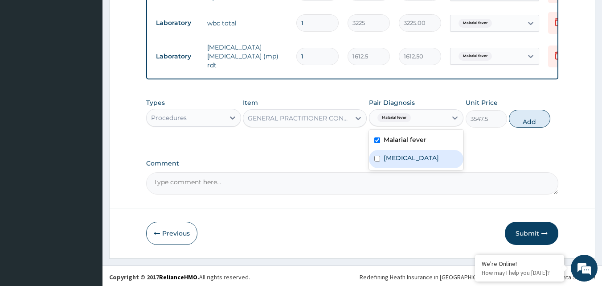
click at [386, 162] on label "Bronchopneumonia" at bounding box center [411, 157] width 55 height 9
checkbox input "true"
click at [536, 125] on button "Add" at bounding box center [529, 119] width 41 height 18
type input "0"
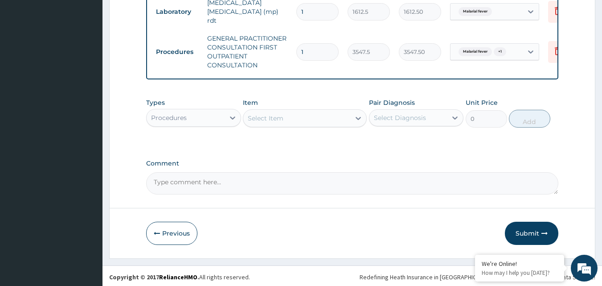
scroll to position [554, 0]
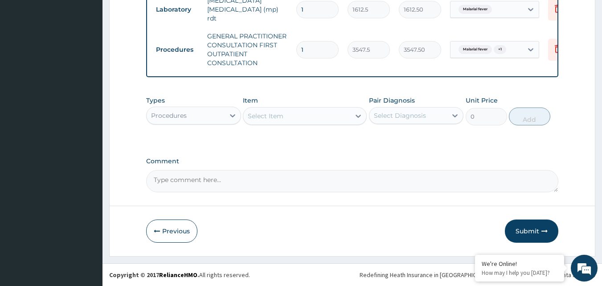
click at [246, 187] on textarea "Comment" at bounding box center [352, 181] width 413 height 22
type textarea "A"
type textarea "awololagabriel@gmail.com"
click at [445, 221] on div "Previous Submit" at bounding box center [352, 230] width 413 height 23
click at [537, 229] on button "Submit" at bounding box center [531, 230] width 53 height 23
